Goal: Task Accomplishment & Management: Use online tool/utility

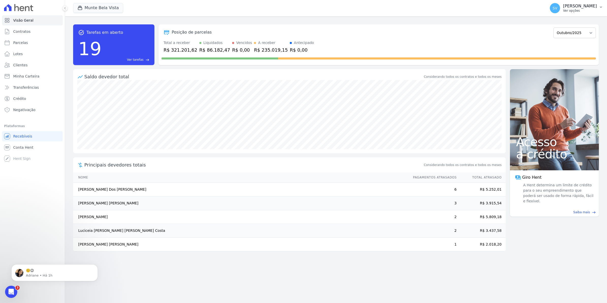
click at [558, 12] on span "SV" at bounding box center [554, 8] width 10 height 10
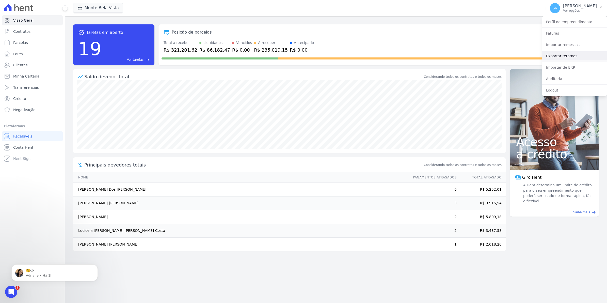
click at [553, 57] on link "Exportar retornos" at bounding box center [574, 55] width 65 height 9
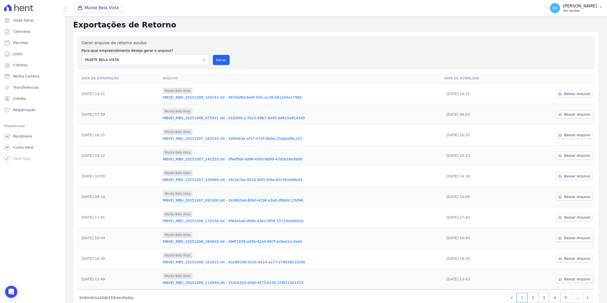
click at [558, 11] on span "SV" at bounding box center [554, 8] width 10 height 10
click at [560, 55] on link "Exportar retornos" at bounding box center [574, 55] width 65 height 9
click at [221, 64] on button "Gerar" at bounding box center [221, 60] width 17 height 10
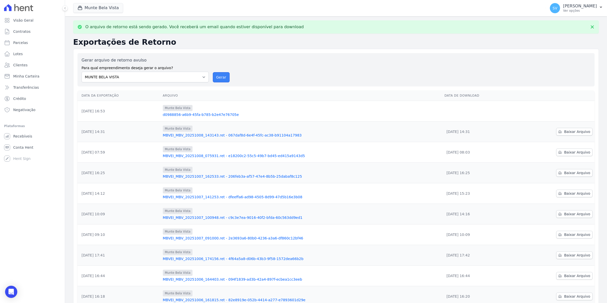
click at [215, 76] on button "Gerar" at bounding box center [221, 77] width 17 height 10
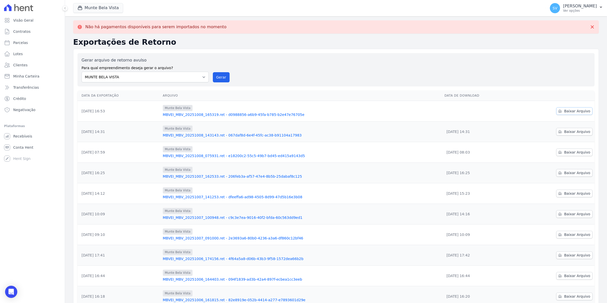
click at [565, 110] on span "Baixar Arquivo" at bounding box center [577, 110] width 26 height 5
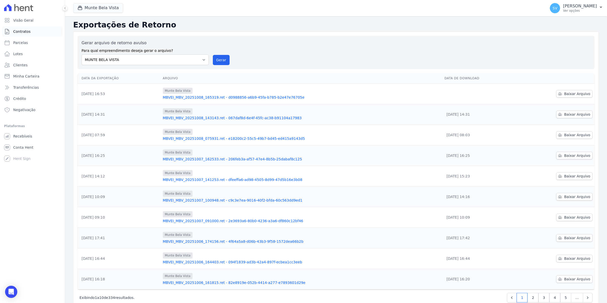
click at [20, 32] on span "Contratos" at bounding box center [21, 31] width 17 height 5
